Goal: Task Accomplishment & Management: Use online tool/utility

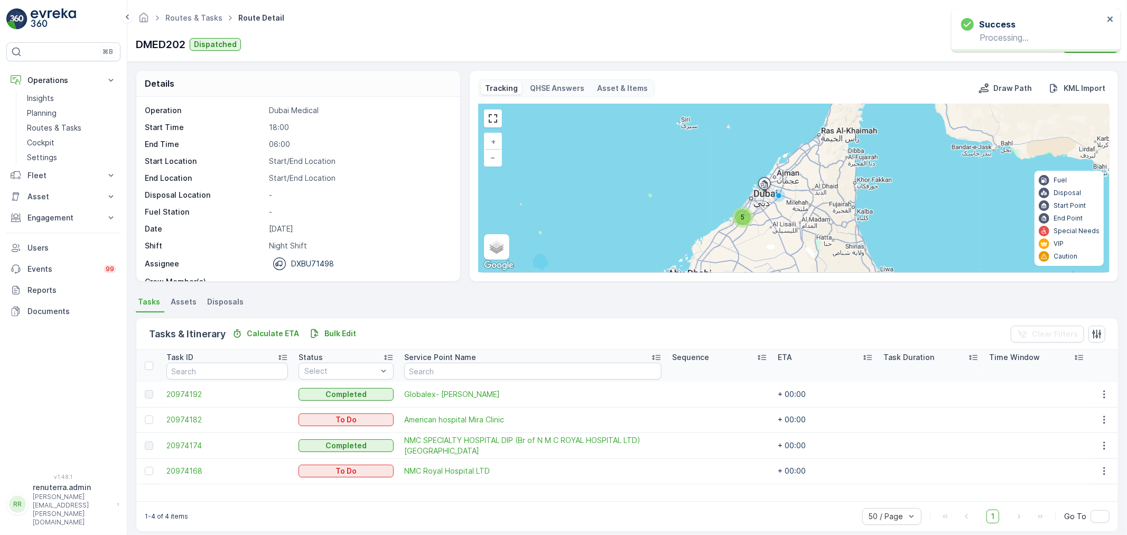
scroll to position [11, 0]
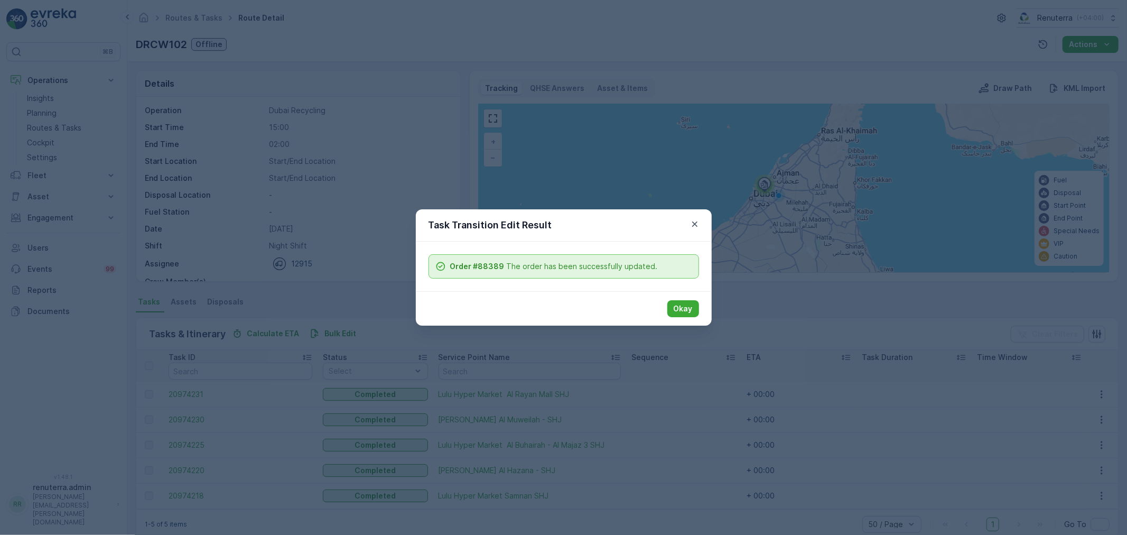
scroll to position [18, 0]
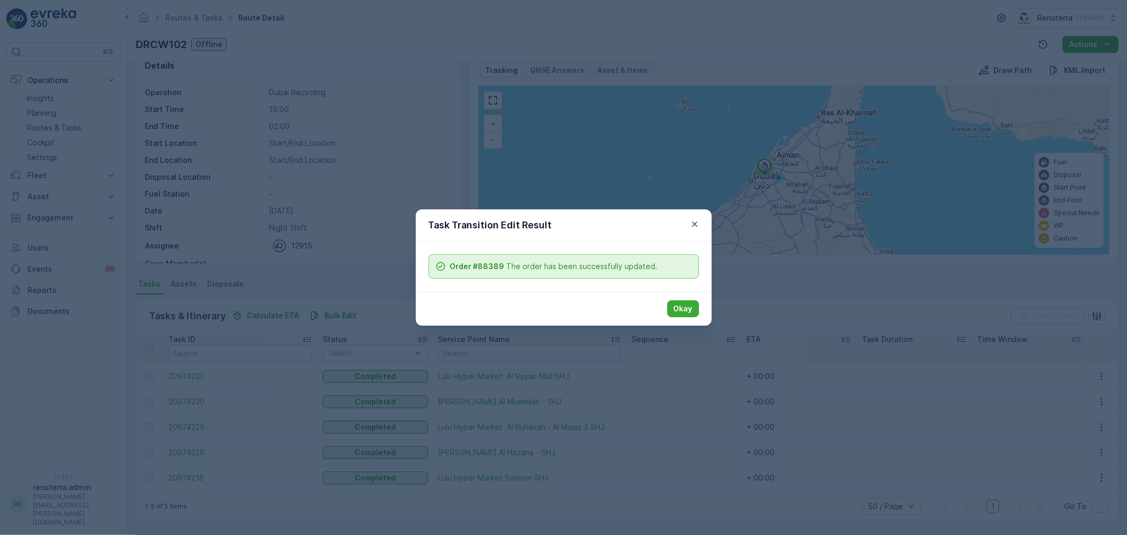
drag, startPoint x: 675, startPoint y: 304, endPoint x: 614, endPoint y: 304, distance: 60.2
click at [673, 304] on button "Okay" at bounding box center [683, 308] width 32 height 17
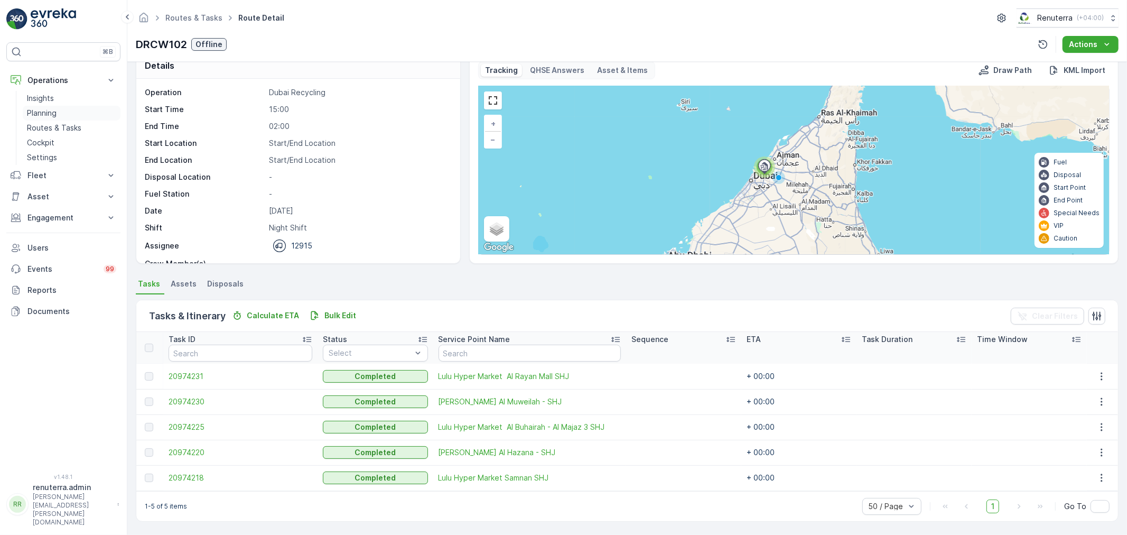
click at [35, 111] on p "Planning" at bounding box center [42, 113] width 30 height 11
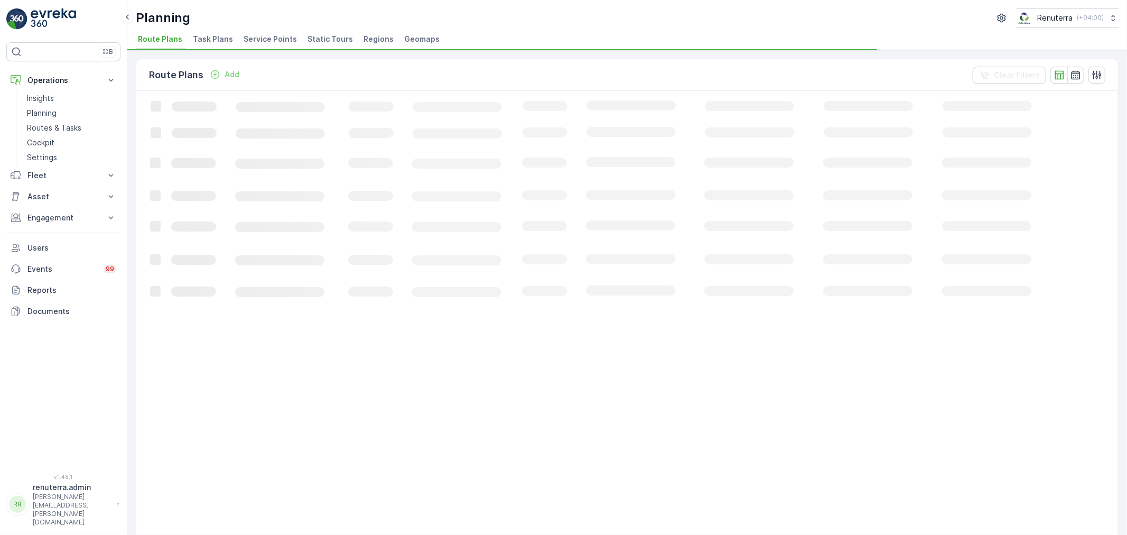
click at [276, 39] on span "Service Points" at bounding box center [270, 39] width 53 height 11
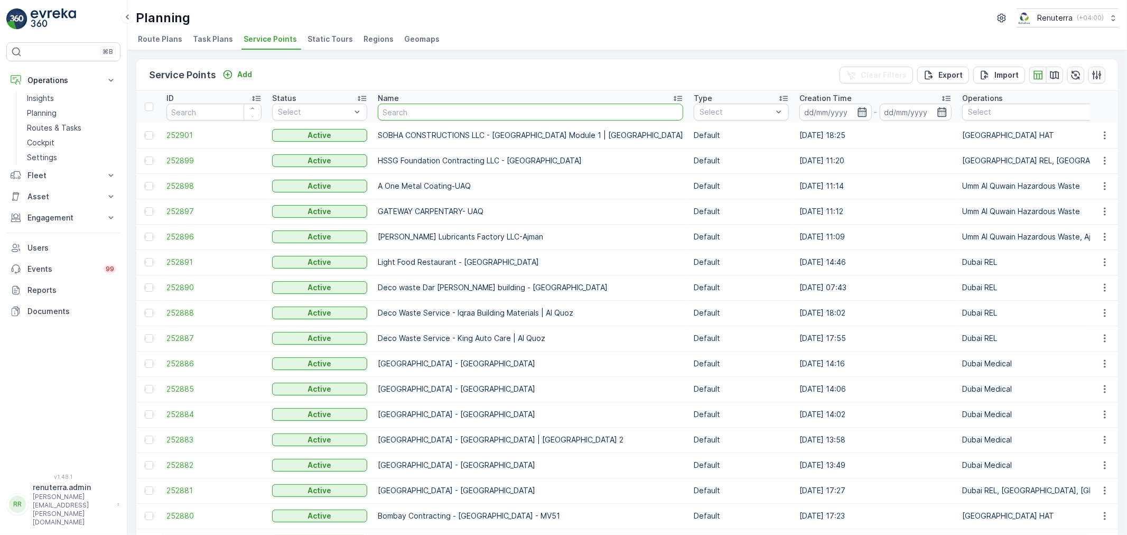
click at [417, 108] on input "text" at bounding box center [530, 112] width 305 height 17
type input "Salam"
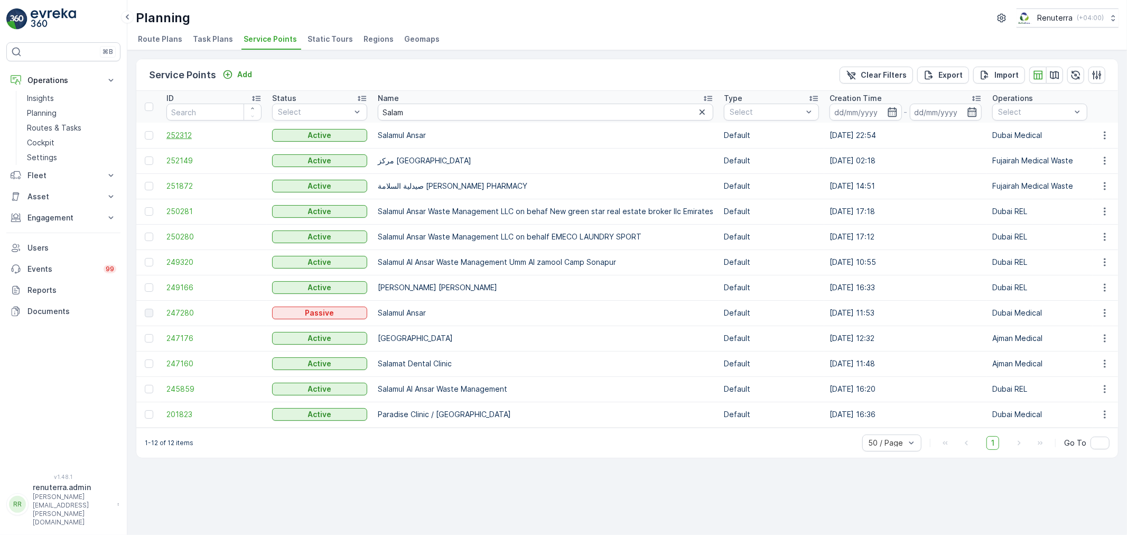
click at [186, 133] on span "252312" at bounding box center [213, 135] width 95 height 11
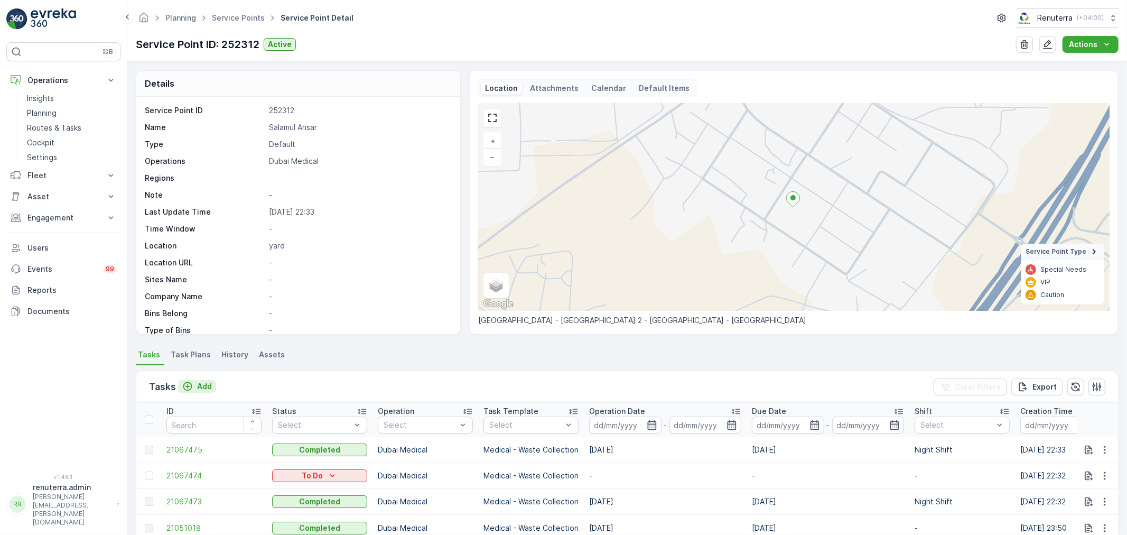
click at [201, 387] on p "Add" at bounding box center [204, 386] width 15 height 11
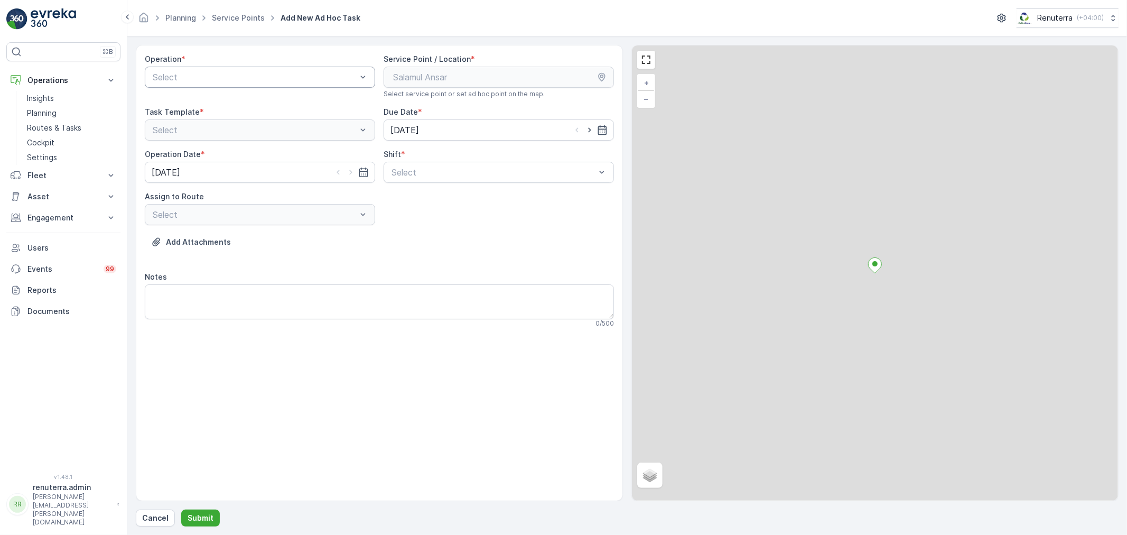
drag, startPoint x: 244, startPoint y: 68, endPoint x: 242, endPoint y: 73, distance: 5.7
click at [244, 69] on div "Select" at bounding box center [260, 77] width 230 height 21
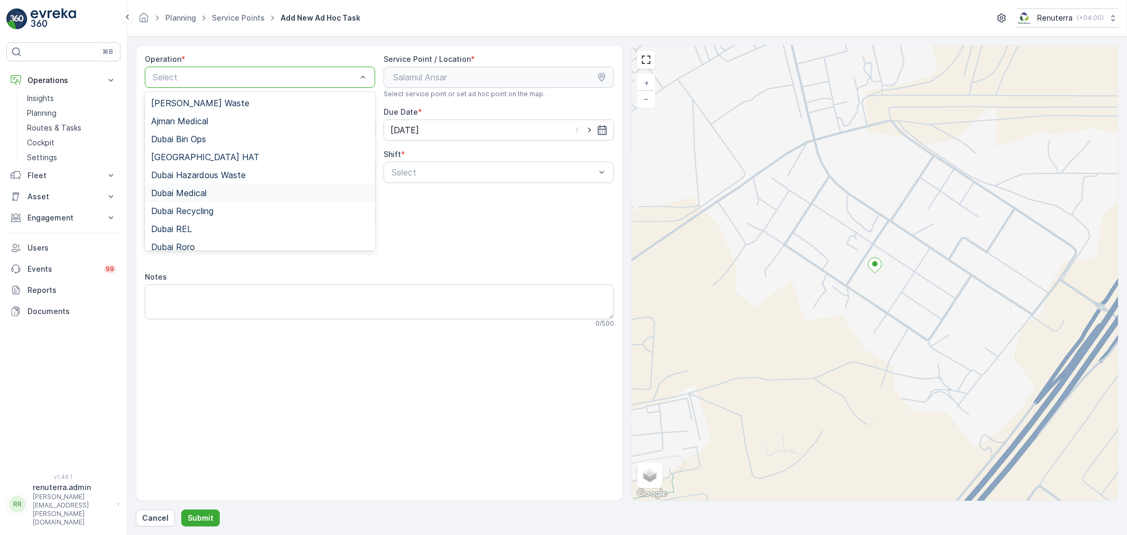
click at [173, 192] on span "Dubai Medical" at bounding box center [178, 193] width 55 height 10
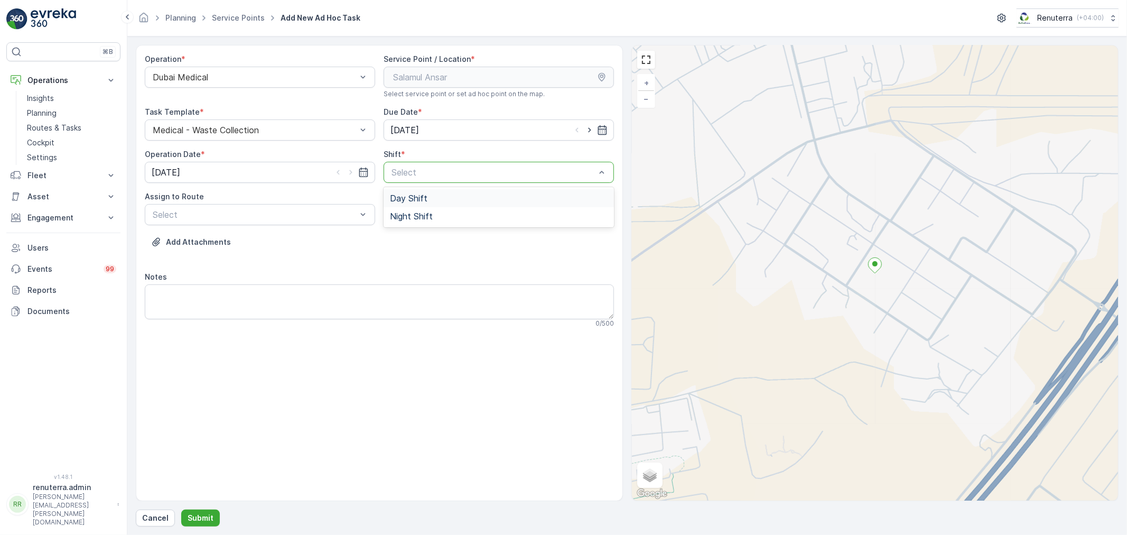
click at [492, 172] on div "Select" at bounding box center [499, 172] width 230 height 21
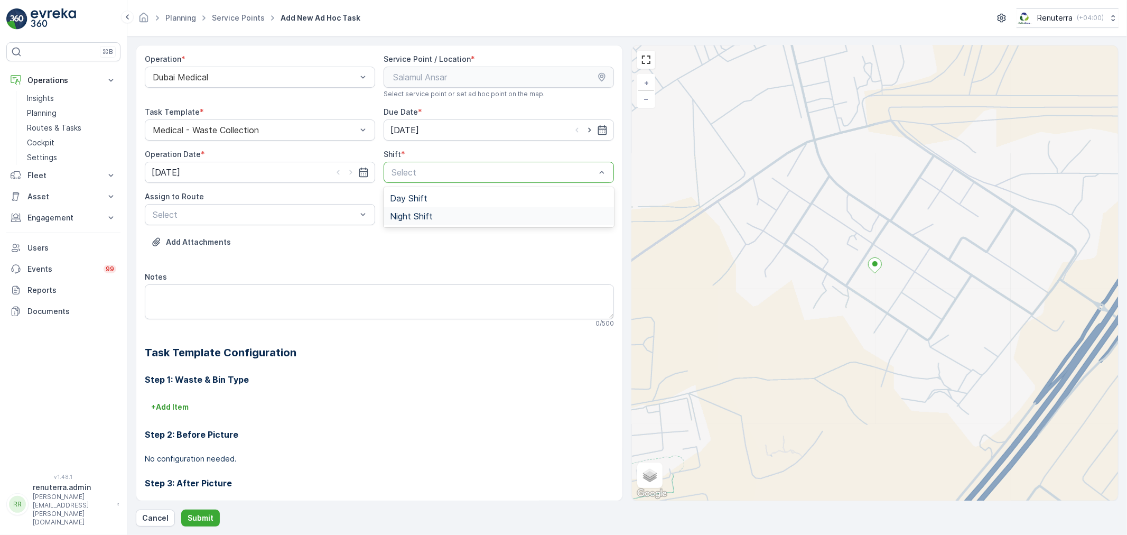
click at [449, 221] on div "Night Shift" at bounding box center [499, 216] width 230 height 18
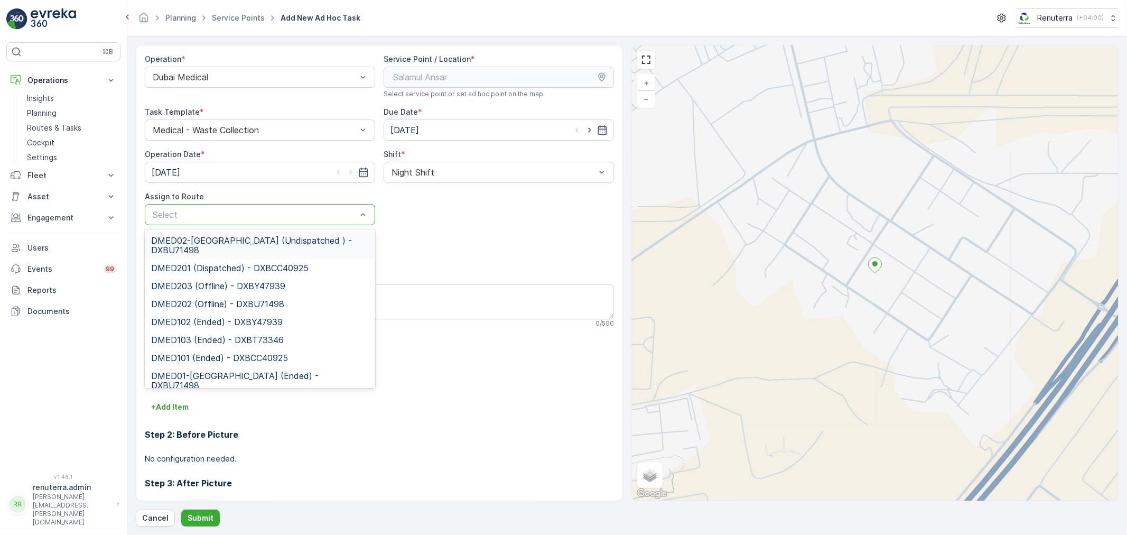
click at [273, 222] on div "Select" at bounding box center [260, 214] width 230 height 21
click at [263, 236] on span "DMED02-Khawaneej Yard (Undispatched ) - DXBU71498" at bounding box center [260, 245] width 218 height 19
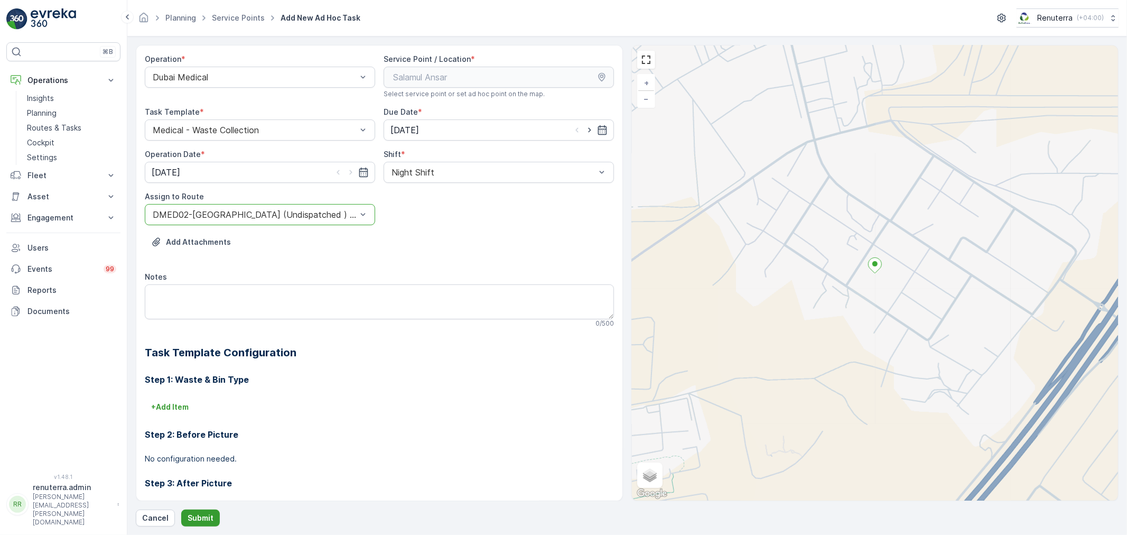
click at [193, 517] on p "Submit" at bounding box center [201, 517] width 26 height 11
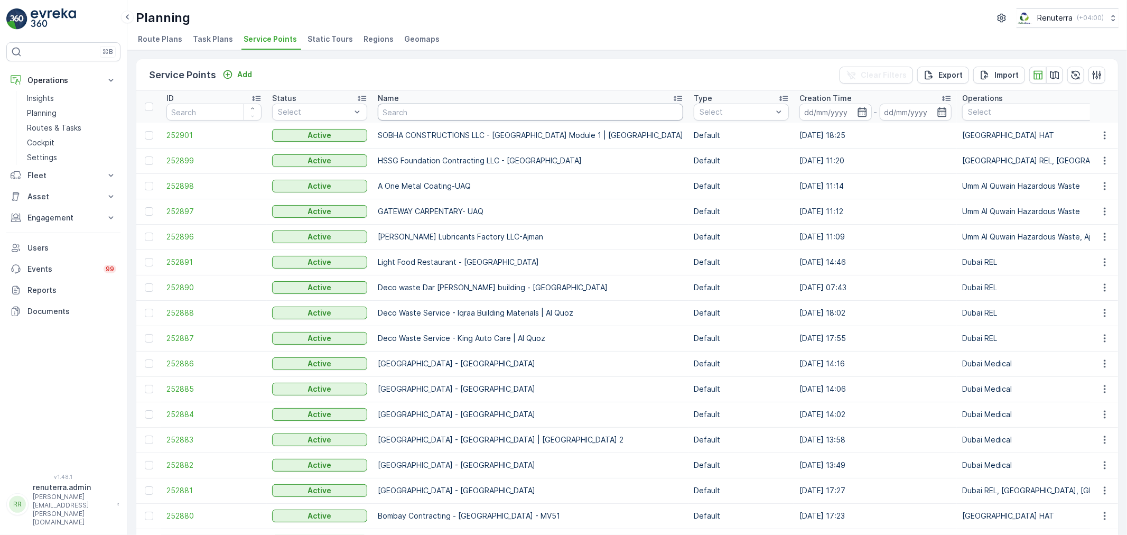
drag, startPoint x: 418, startPoint y: 115, endPoint x: 421, endPoint y: 107, distance: 8.5
click at [418, 108] on input "text" at bounding box center [530, 112] width 305 height 17
type input "salam"
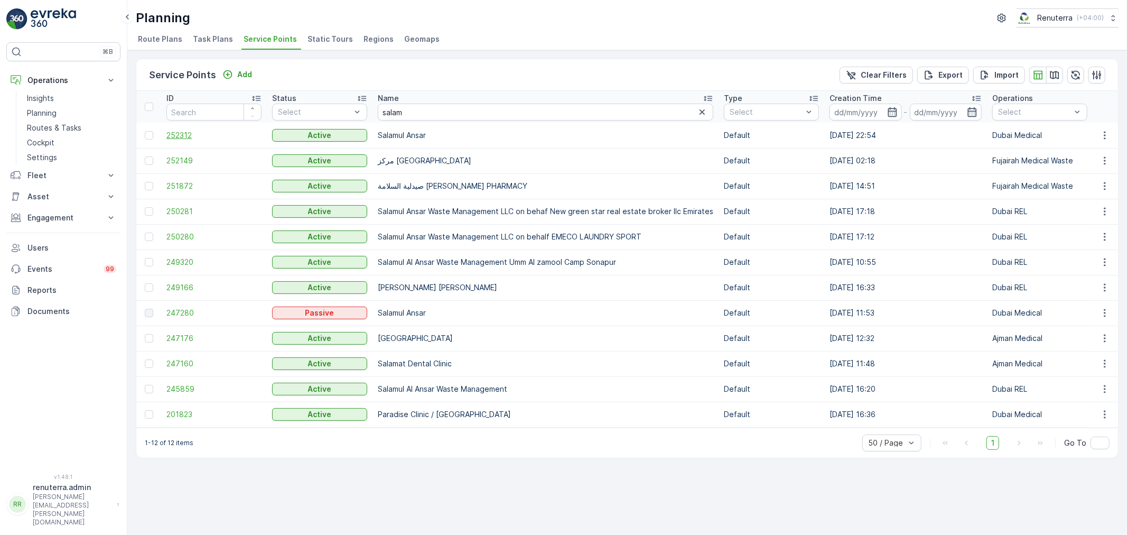
click at [176, 130] on span "252312" at bounding box center [213, 135] width 95 height 11
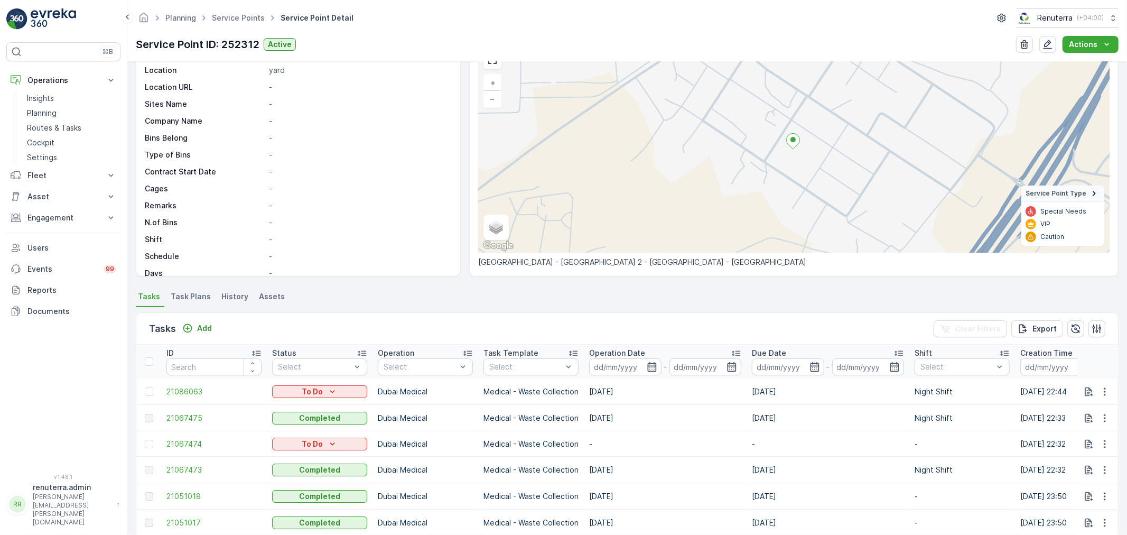
scroll to position [59, 0]
click at [204, 326] on p "Add" at bounding box center [204, 327] width 15 height 11
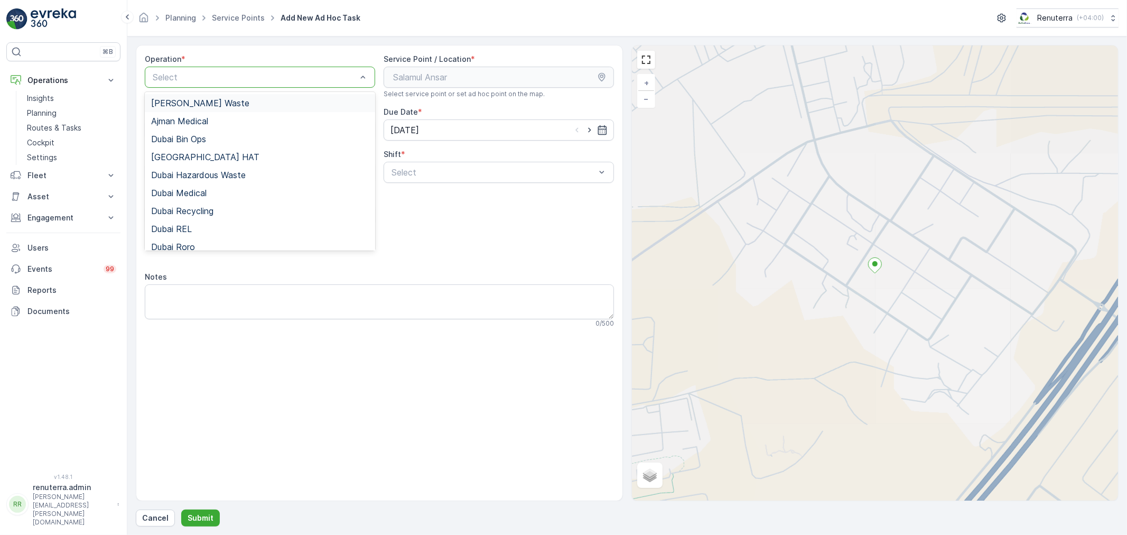
click at [222, 86] on div "Select" at bounding box center [260, 77] width 230 height 21
click at [217, 192] on div "Dubai Medical" at bounding box center [260, 193] width 218 height 10
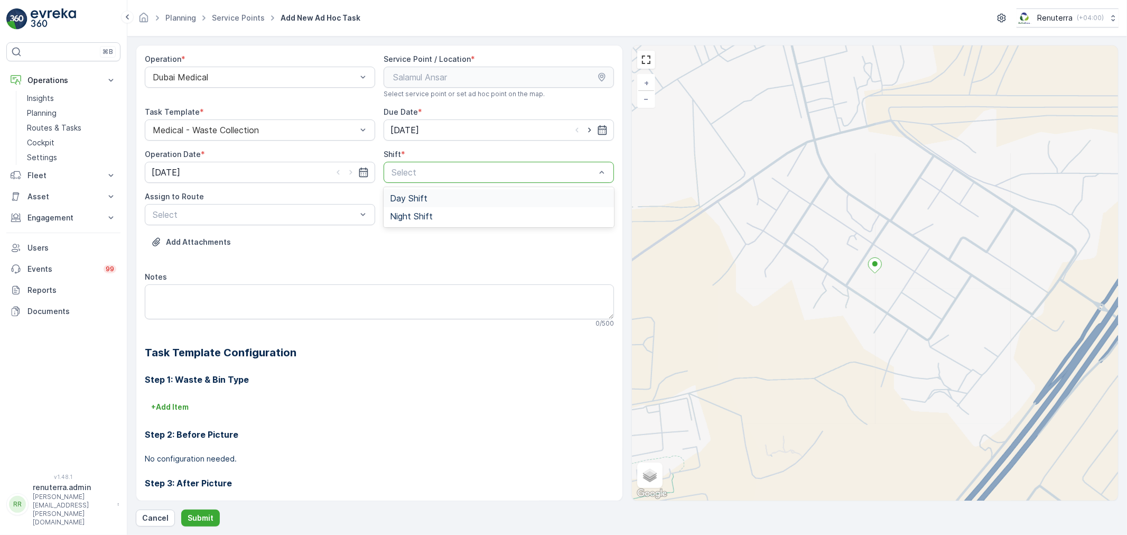
drag, startPoint x: 414, startPoint y: 173, endPoint x: 409, endPoint y: 205, distance: 32.5
click at [414, 175] on div at bounding box center [493, 172] width 206 height 10
click at [409, 214] on span "Night Shift" at bounding box center [411, 216] width 43 height 10
click at [213, 219] on div at bounding box center [255, 215] width 206 height 10
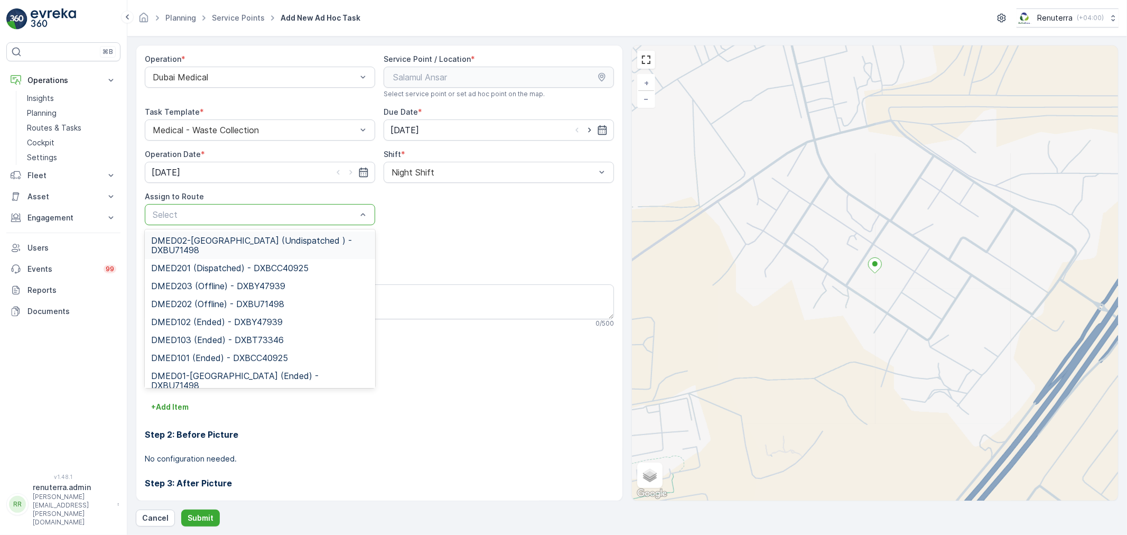
drag, startPoint x: 209, startPoint y: 245, endPoint x: 210, endPoint y: 267, distance: 22.2
click at [209, 243] on span "DMED02-Khawaneej Yard (Undispatched ) - DXBU71498" at bounding box center [260, 245] width 218 height 19
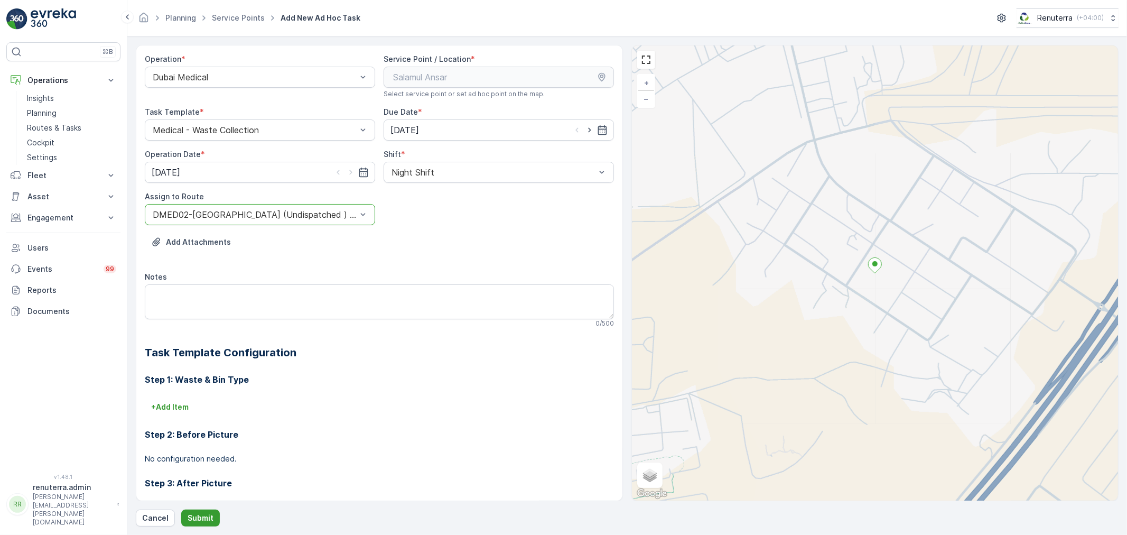
click at [199, 518] on p "Submit" at bounding box center [201, 517] width 26 height 11
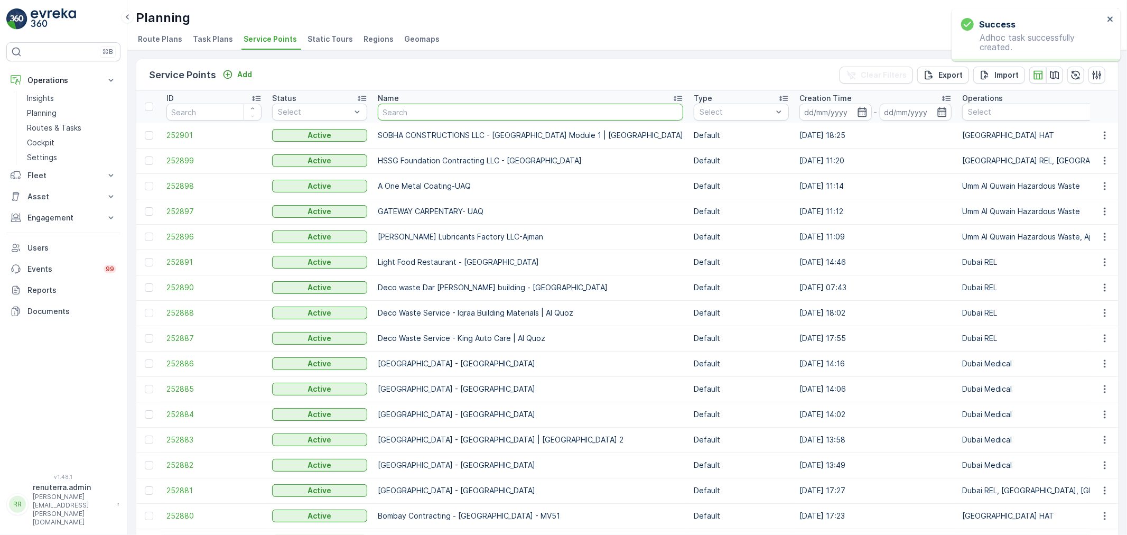
click at [450, 109] on input "text" at bounding box center [530, 112] width 305 height 17
type input "salam"
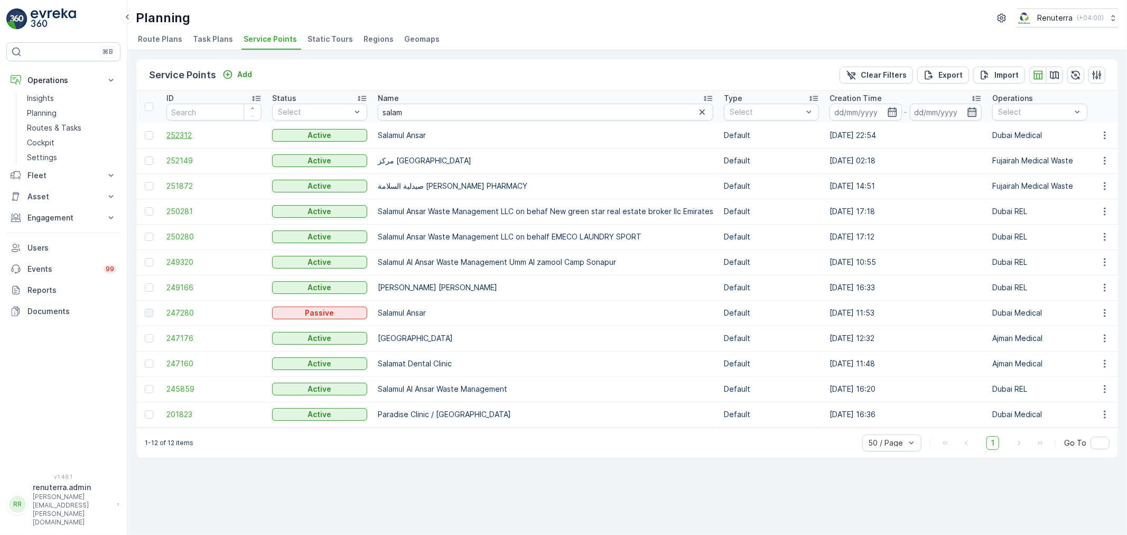
click at [191, 135] on span "252312" at bounding box center [213, 135] width 95 height 11
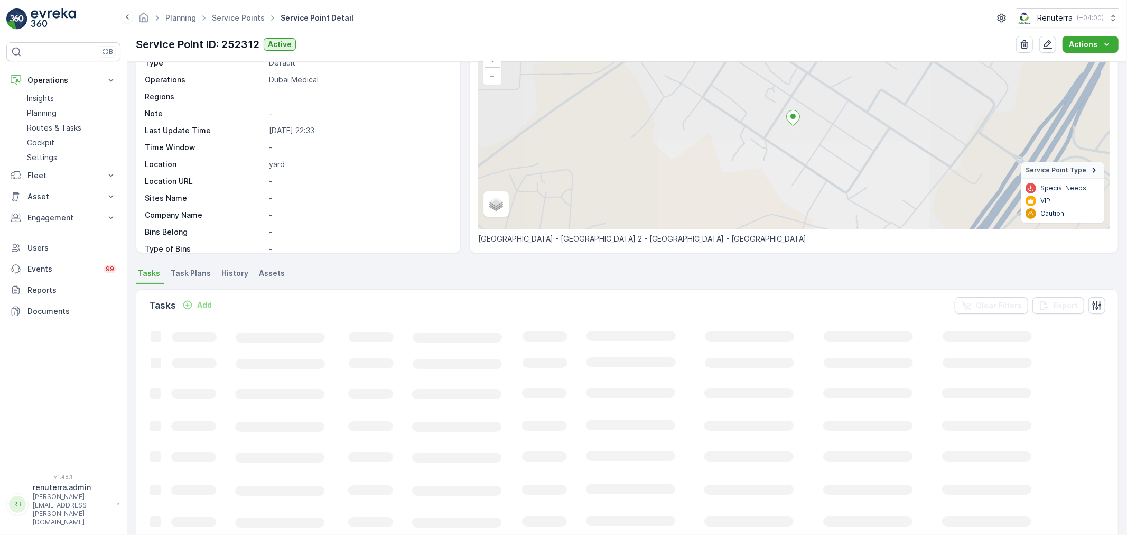
scroll to position [117, 0]
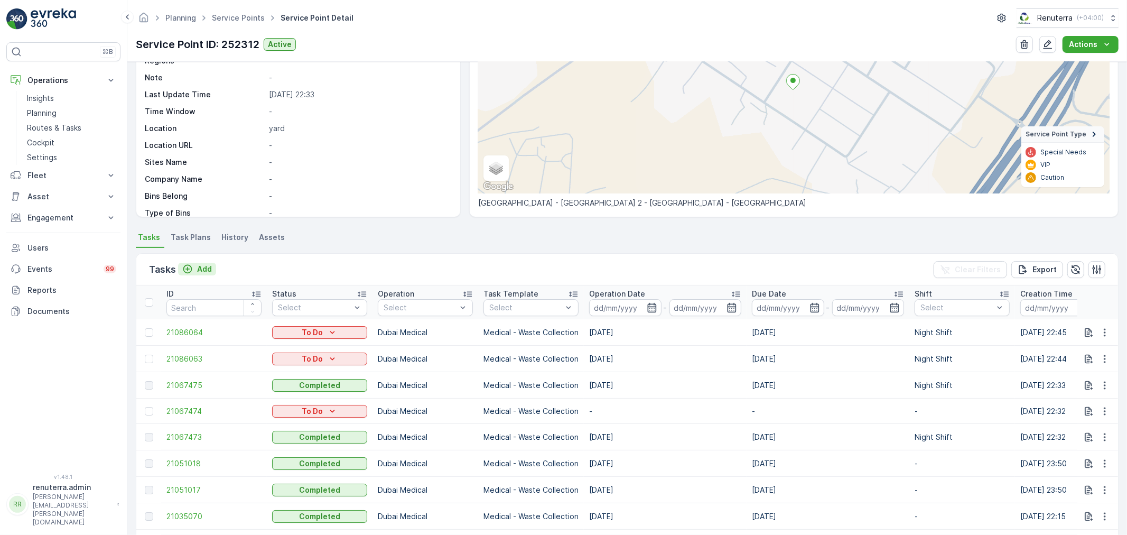
click at [211, 273] on p "Add" at bounding box center [204, 269] width 15 height 11
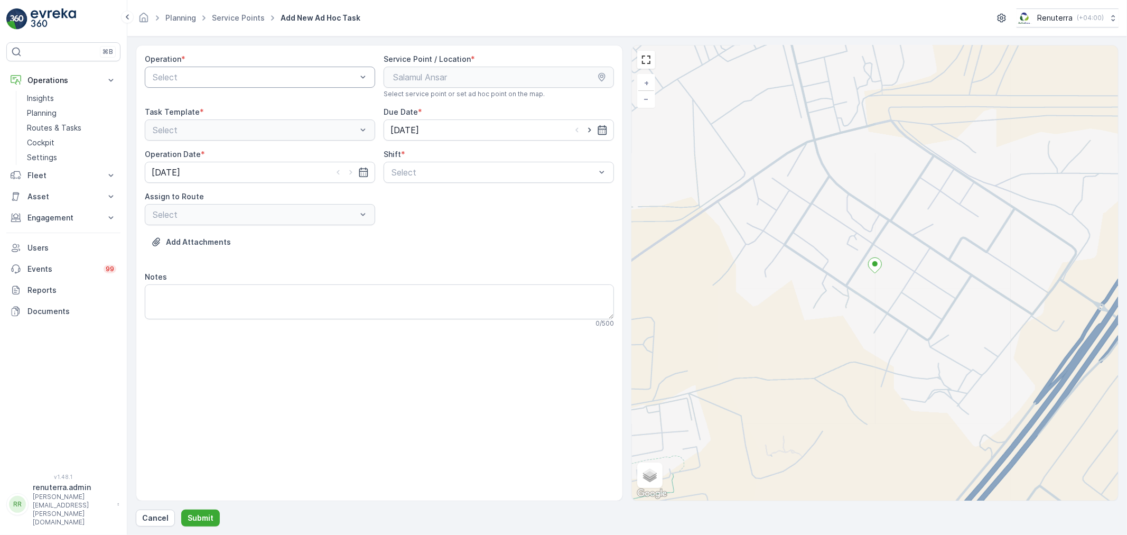
drag, startPoint x: 297, startPoint y: 80, endPoint x: 290, endPoint y: 86, distance: 9.7
click at [295, 81] on div at bounding box center [255, 77] width 206 height 10
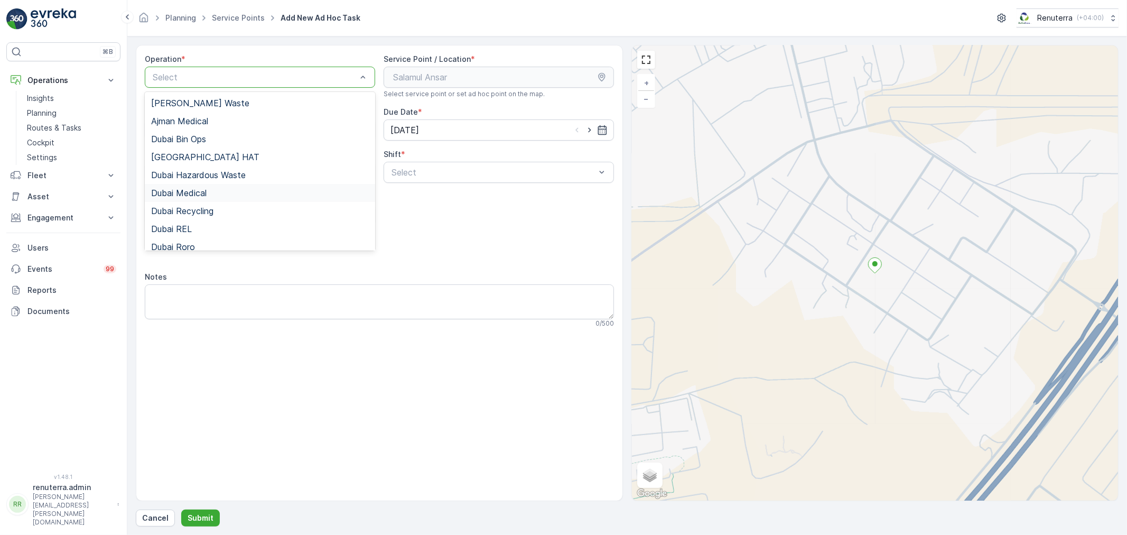
click at [202, 196] on span "Dubai Medical" at bounding box center [178, 193] width 55 height 10
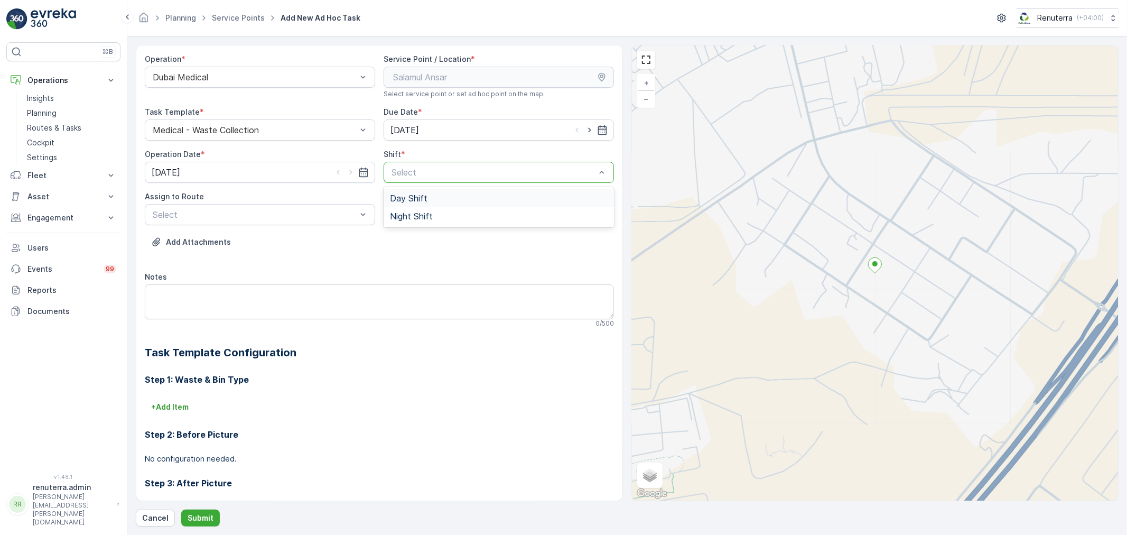
drag, startPoint x: 419, startPoint y: 178, endPoint x: 419, endPoint y: 183, distance: 5.3
drag, startPoint x: 408, startPoint y: 209, endPoint x: 352, endPoint y: 221, distance: 57.2
click at [407, 210] on div "Night Shift" at bounding box center [499, 216] width 230 height 18
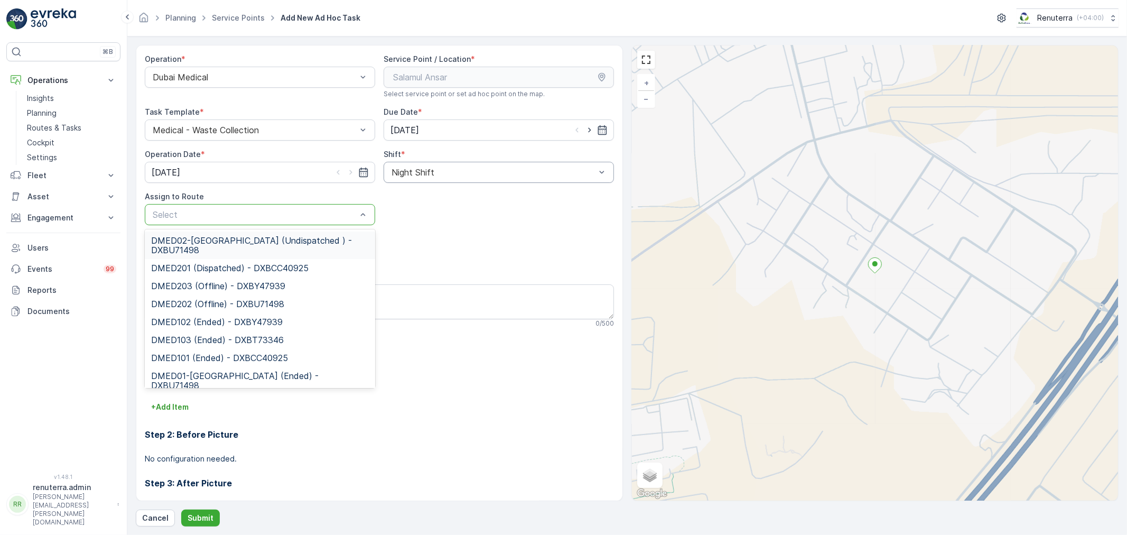
click at [239, 223] on div "Select" at bounding box center [260, 214] width 230 height 21
click at [217, 247] on span "DMED02-Khawaneej Yard (Undispatched ) - DXBU71498" at bounding box center [260, 245] width 218 height 19
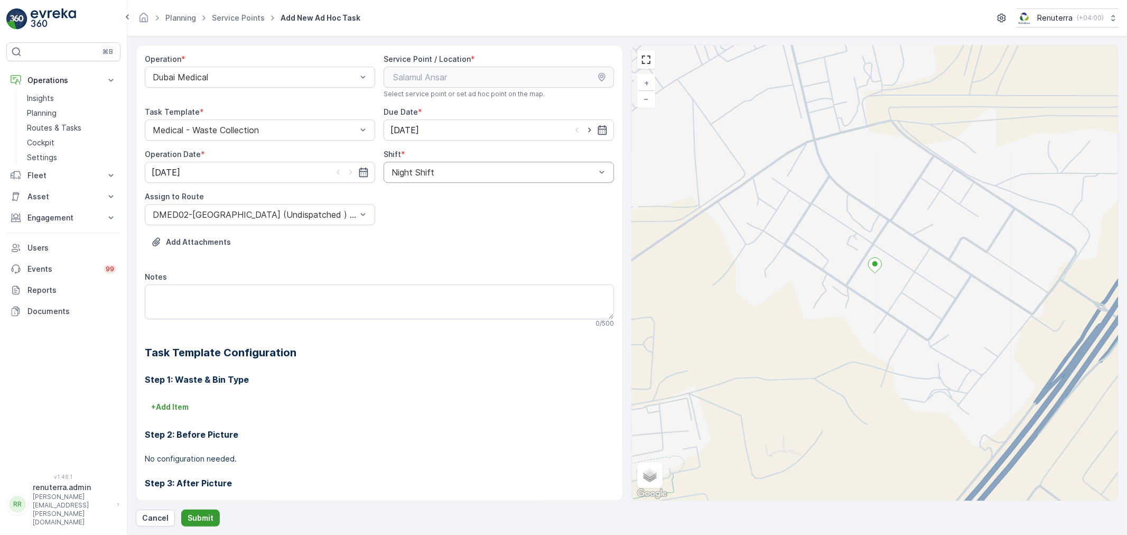
click at [198, 522] on p "Submit" at bounding box center [201, 517] width 26 height 11
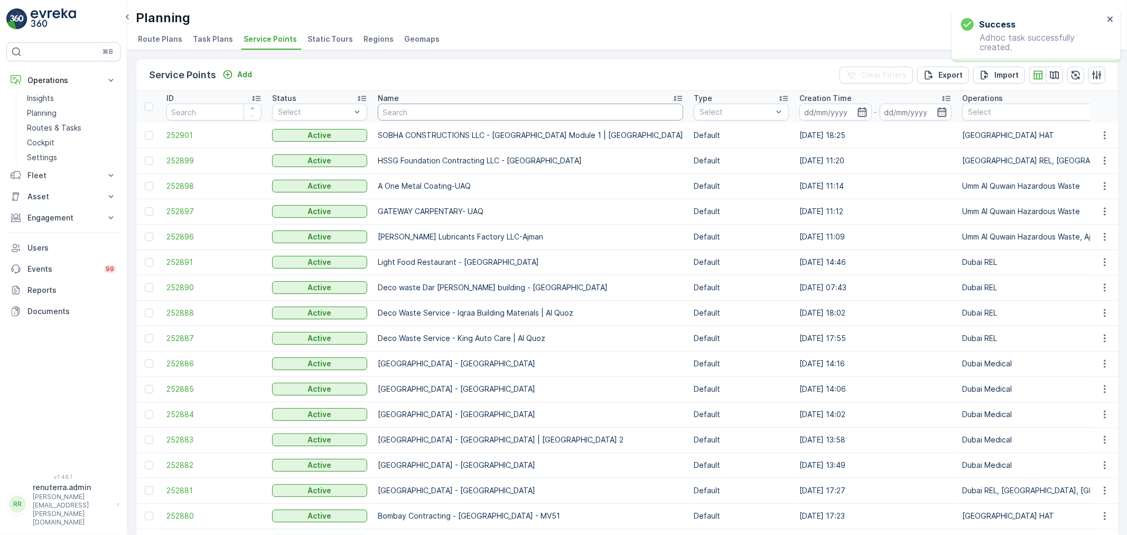
click at [389, 111] on input "text" at bounding box center [530, 112] width 305 height 17
type input "salam"
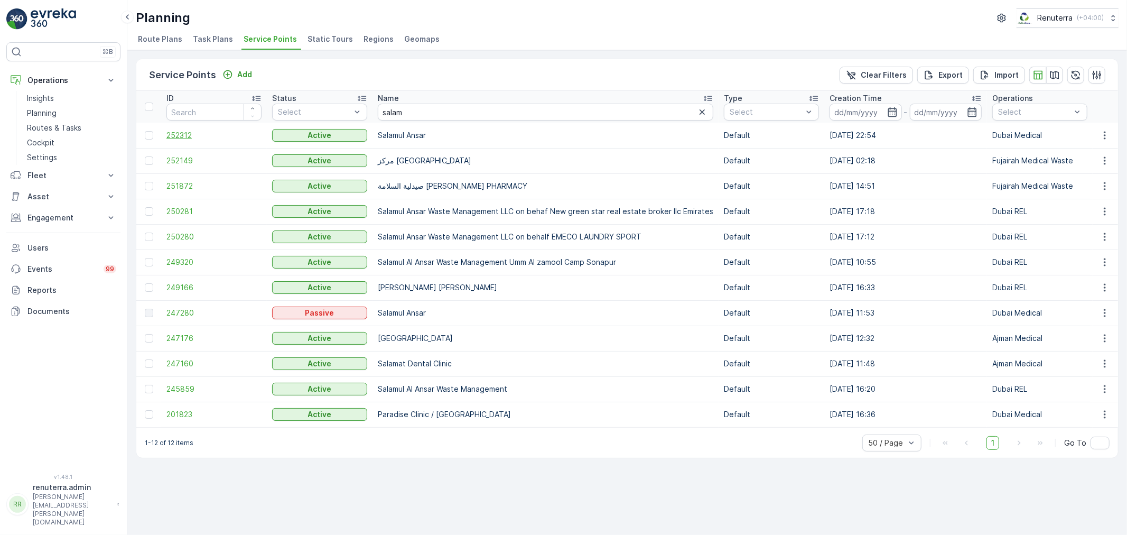
click at [173, 139] on span "252312" at bounding box center [213, 135] width 95 height 11
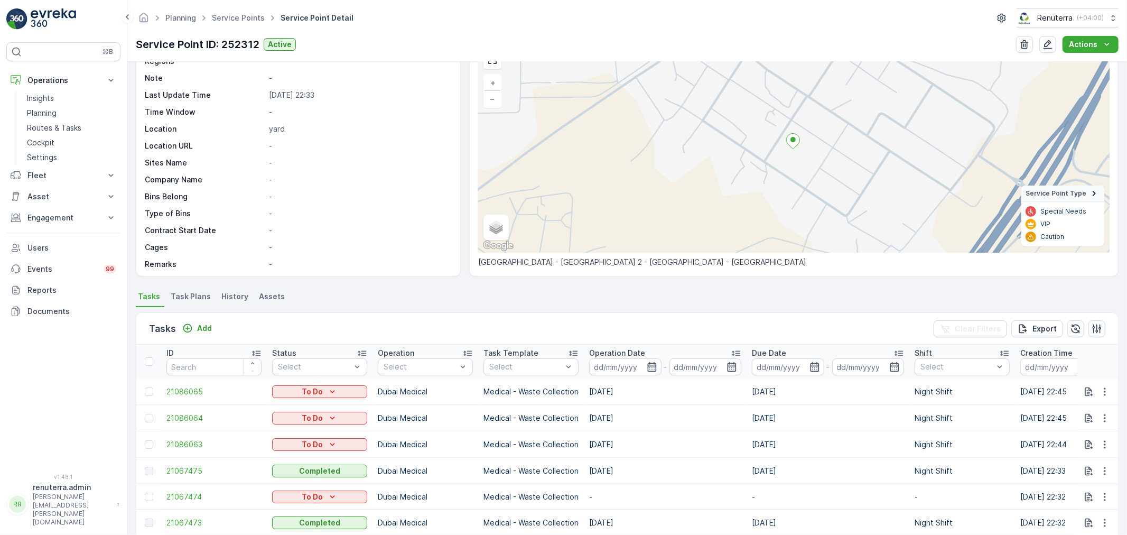
scroll to position [59, 0]
click at [195, 328] on div "Add" at bounding box center [197, 327] width 30 height 11
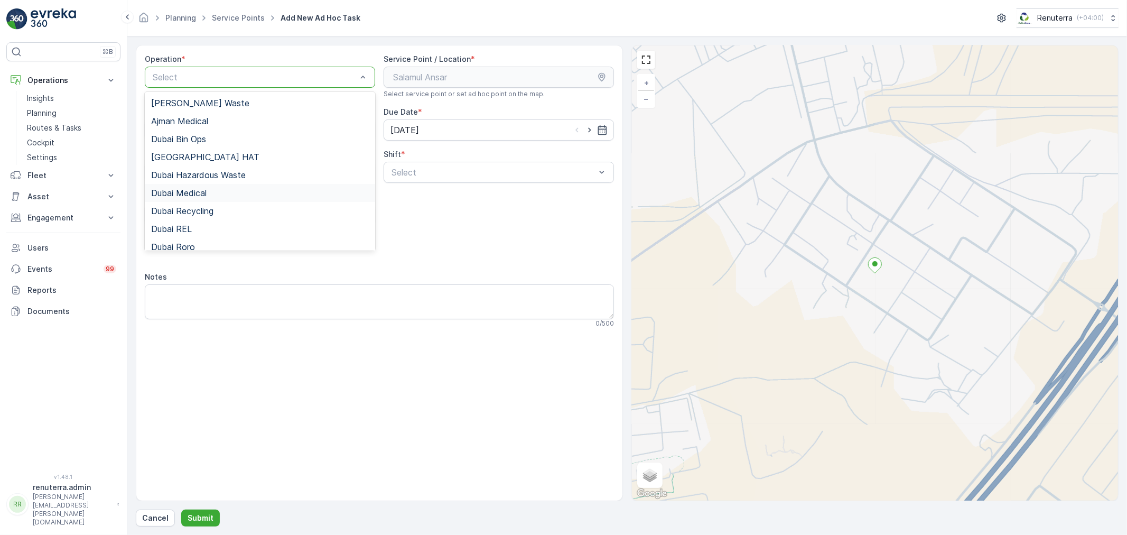
drag, startPoint x: 197, startPoint y: 199, endPoint x: 222, endPoint y: 195, distance: 25.6
click at [198, 198] on div "Dubai Medical" at bounding box center [260, 193] width 230 height 18
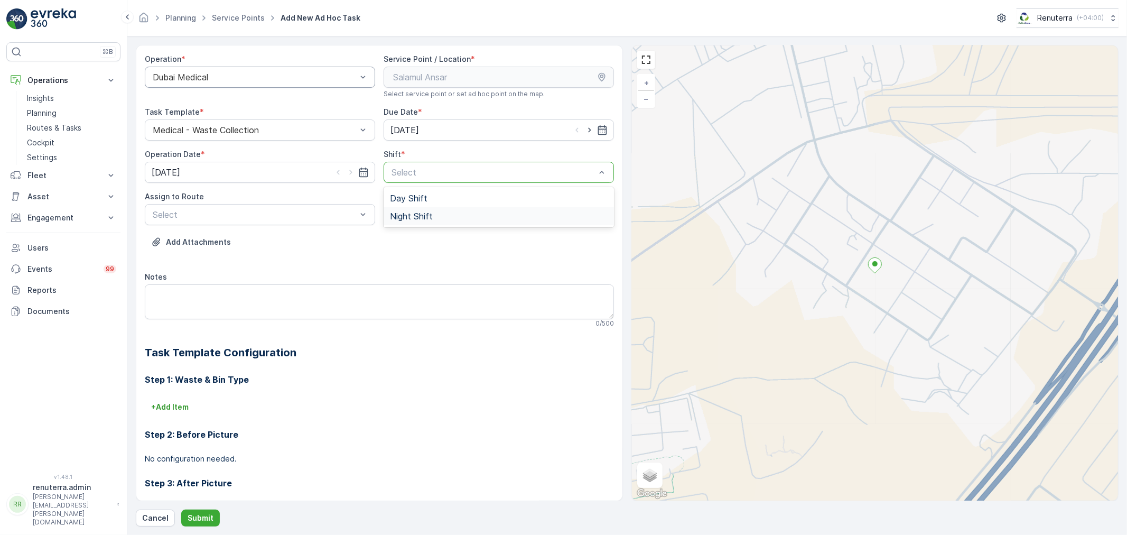
click at [424, 217] on span "Night Shift" at bounding box center [411, 216] width 43 height 10
click at [221, 207] on div "Select" at bounding box center [260, 214] width 230 height 21
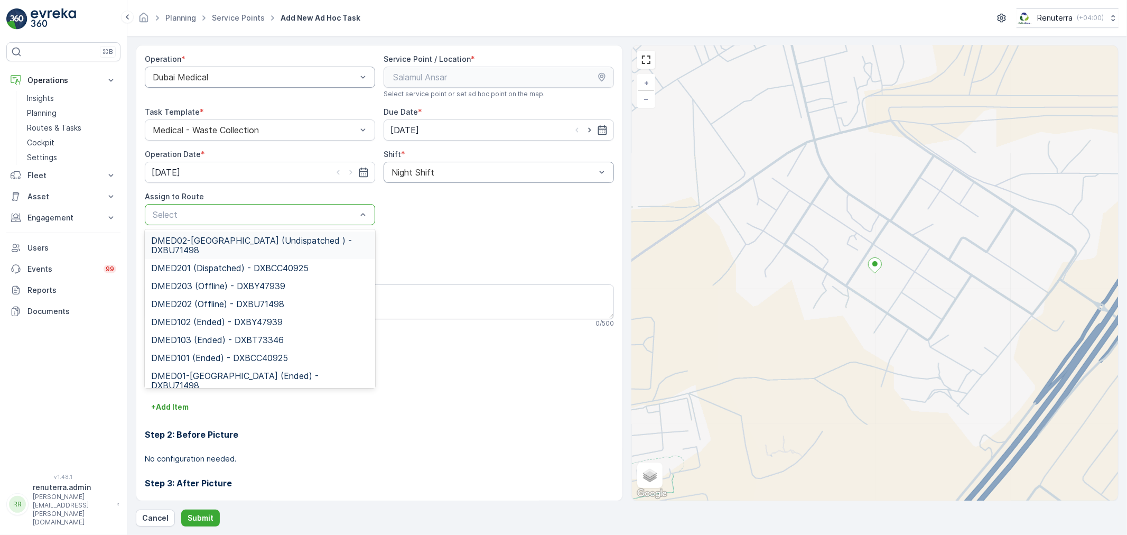
click at [219, 244] on span "DMED02-Khawaneej Yard (Undispatched ) - DXBU71498" at bounding box center [260, 245] width 218 height 19
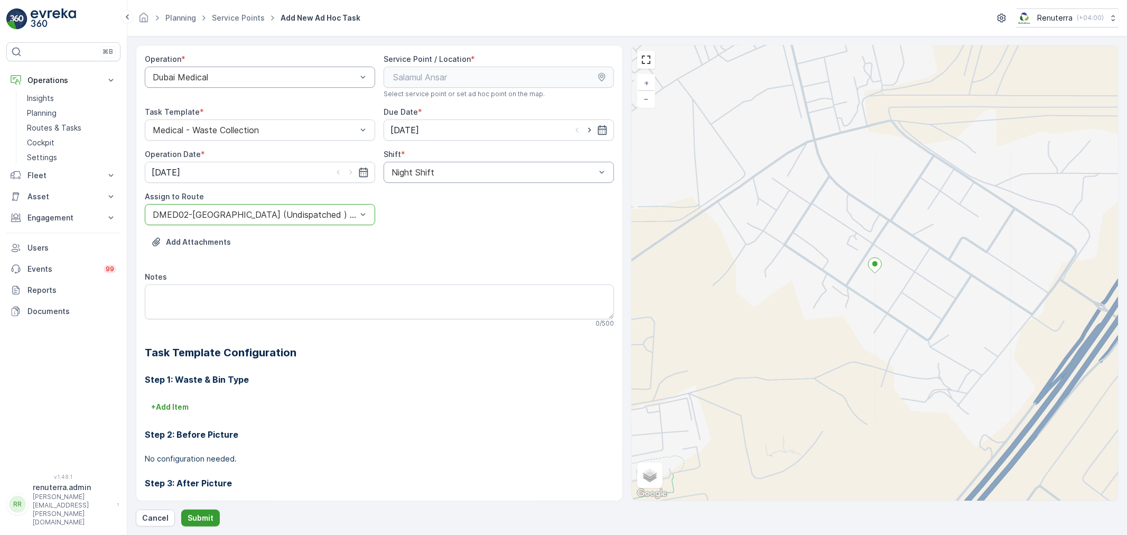
click at [197, 518] on p "Submit" at bounding box center [201, 517] width 26 height 11
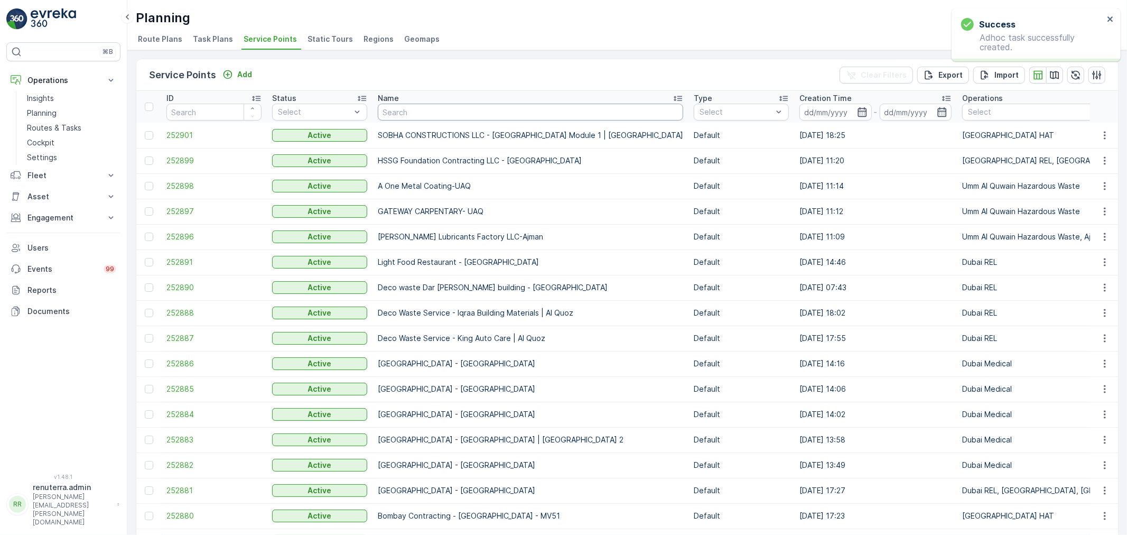
click at [415, 112] on input "text" at bounding box center [530, 112] width 305 height 17
type input "salam"
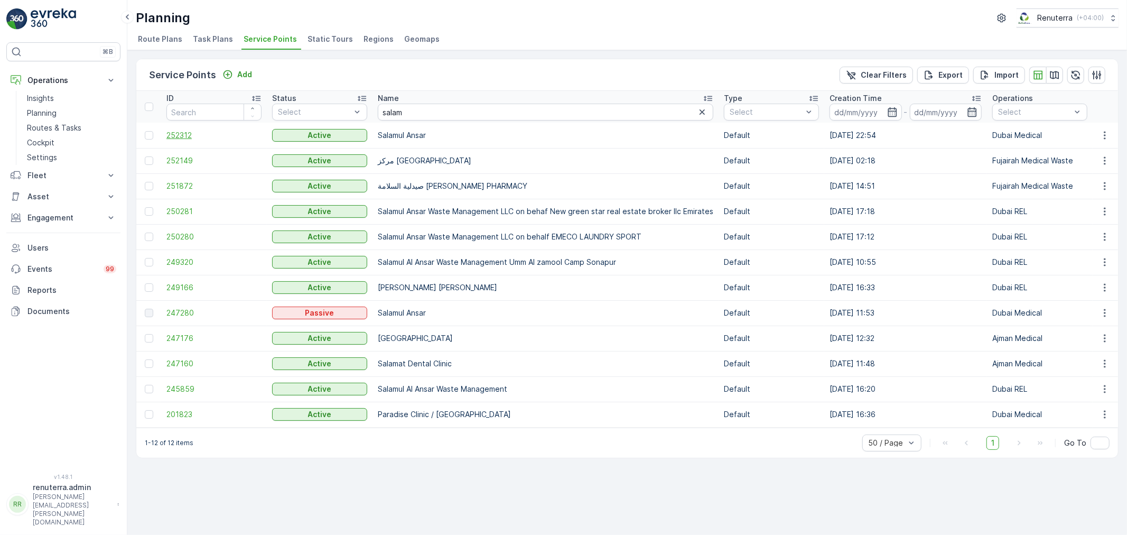
drag, startPoint x: 415, startPoint y: 112, endPoint x: 185, endPoint y: 136, distance: 231.6
click at [185, 138] on td "252312" at bounding box center [214, 135] width 106 height 25
click at [185, 136] on span "252312" at bounding box center [213, 135] width 95 height 11
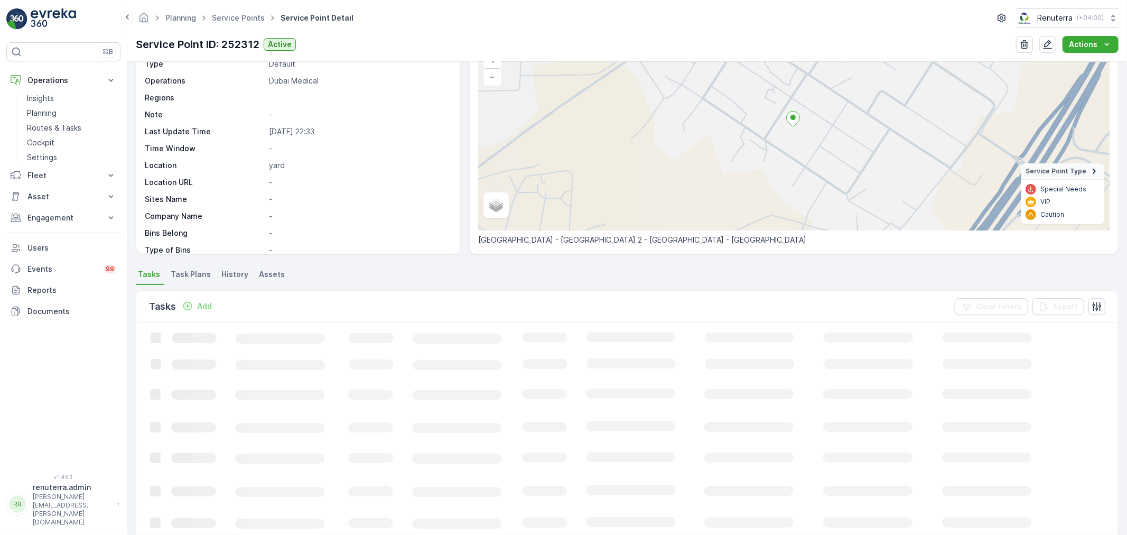
scroll to position [117, 0]
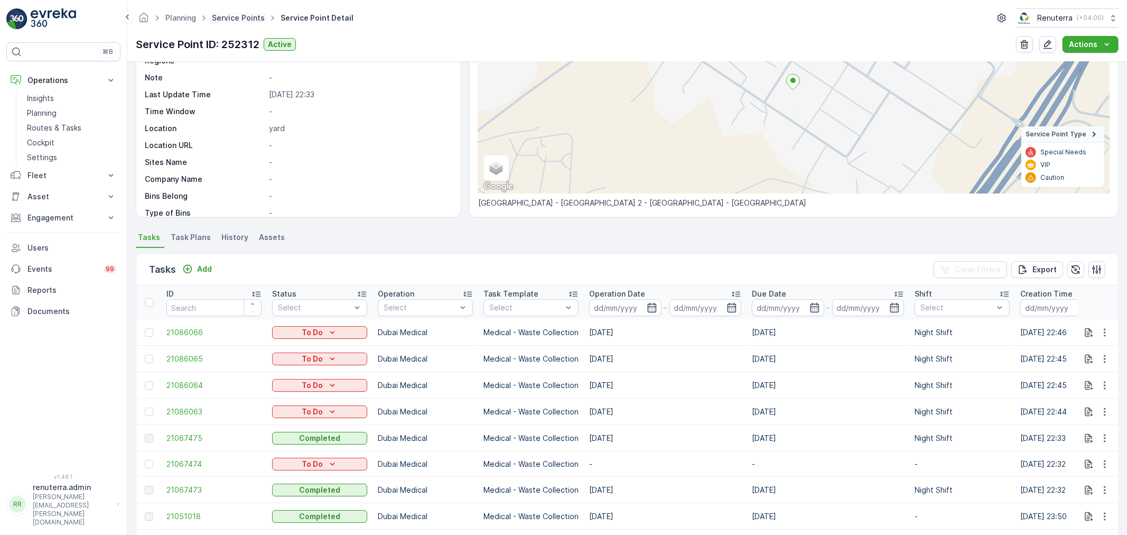
click at [238, 17] on link "Service Points" at bounding box center [238, 17] width 53 height 9
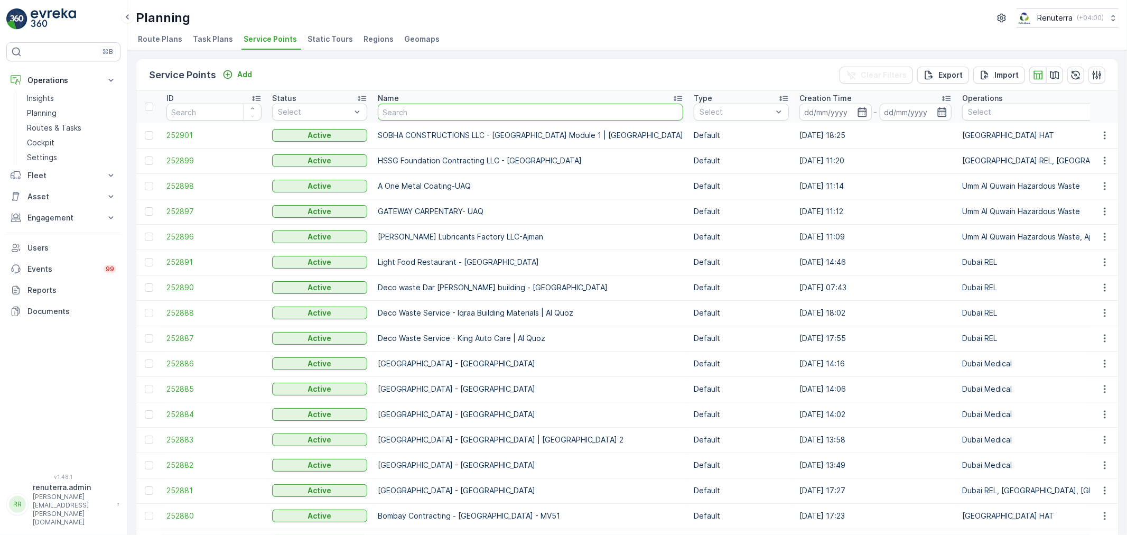
click at [454, 108] on input "text" at bounding box center [530, 112] width 305 height 17
type input "ne"
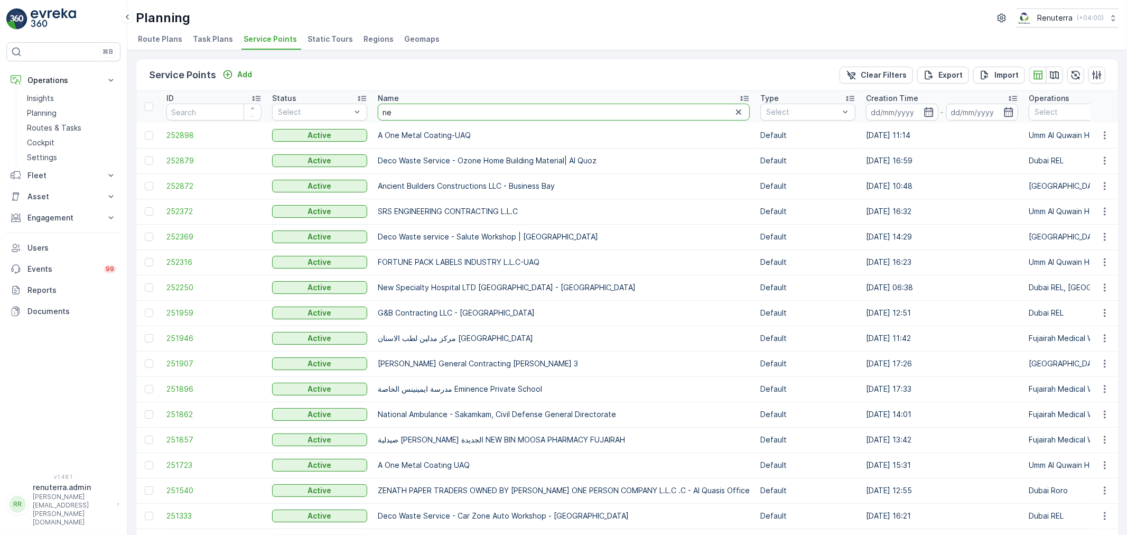
click at [434, 109] on input "ne" at bounding box center [564, 112] width 372 height 17
type input "nep"
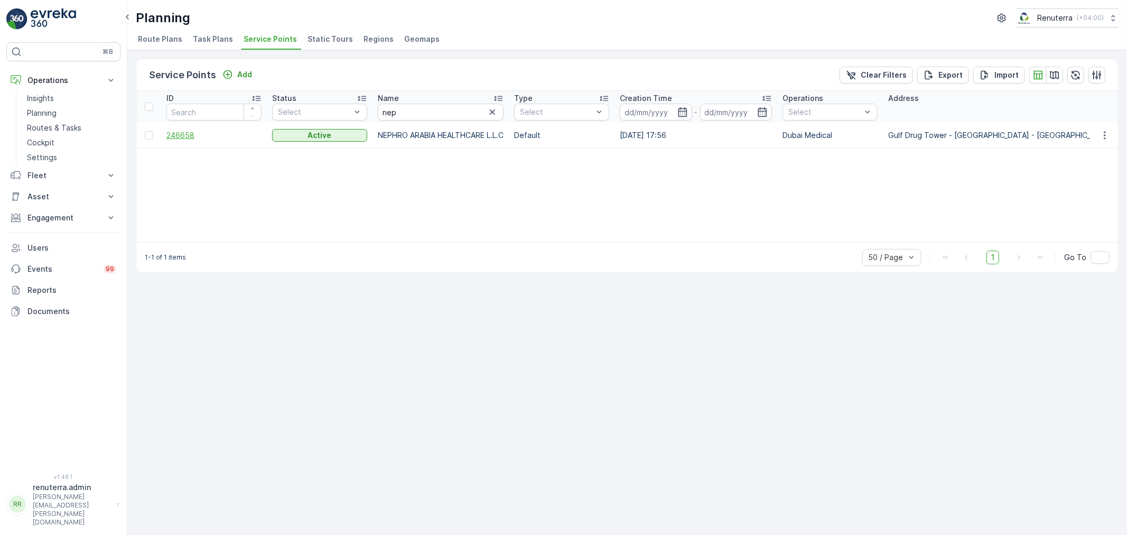
click at [189, 136] on span "246658" at bounding box center [213, 135] width 95 height 11
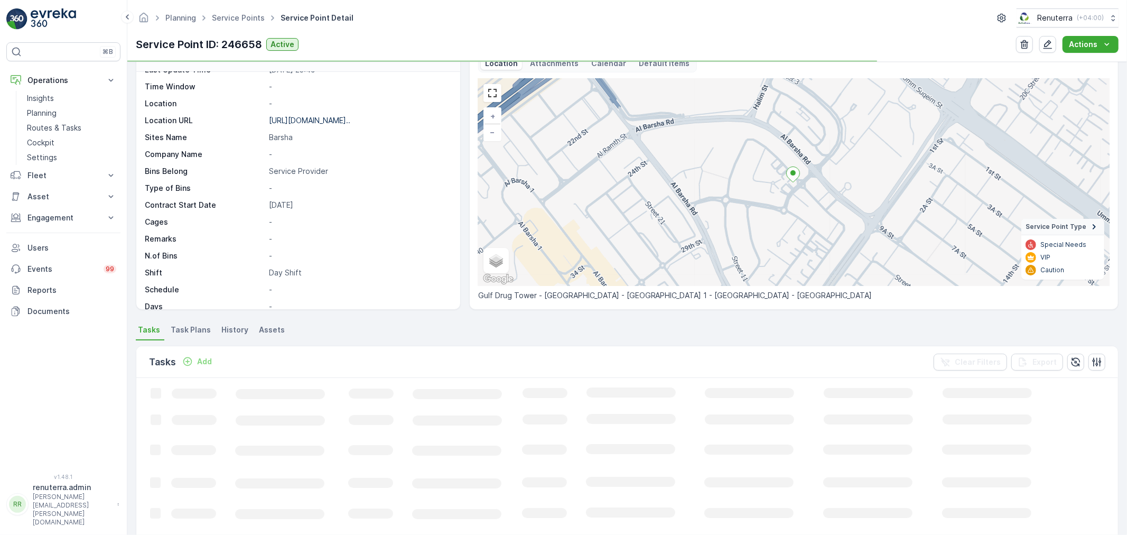
scroll to position [59, 0]
